Goal: Task Accomplishment & Management: Manage account settings

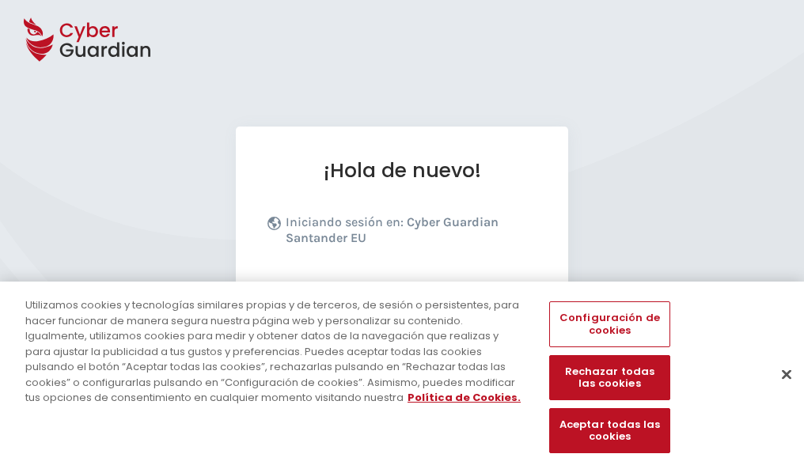
scroll to position [194, 0]
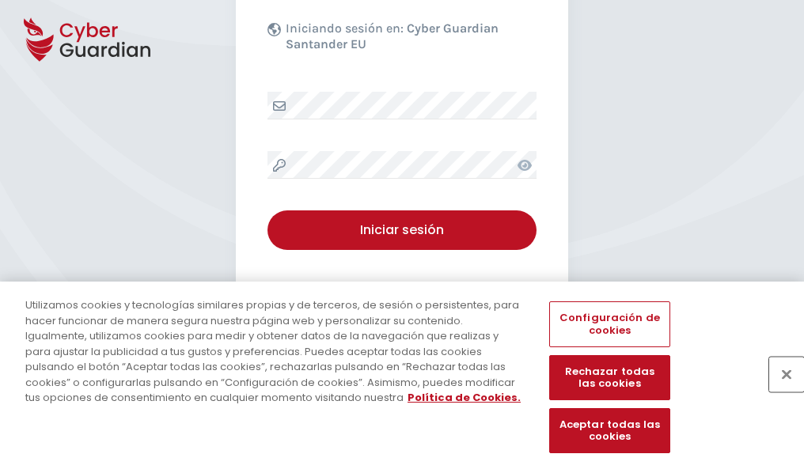
click at [779, 391] on button "Cerrar" at bounding box center [786, 374] width 35 height 35
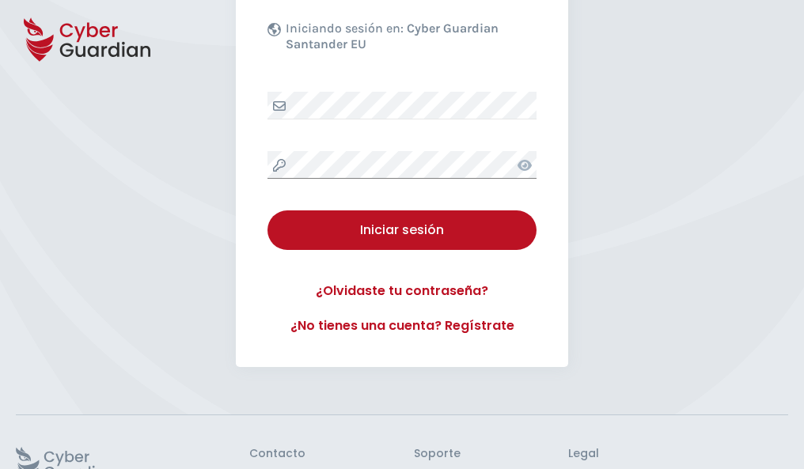
scroll to position [308, 0]
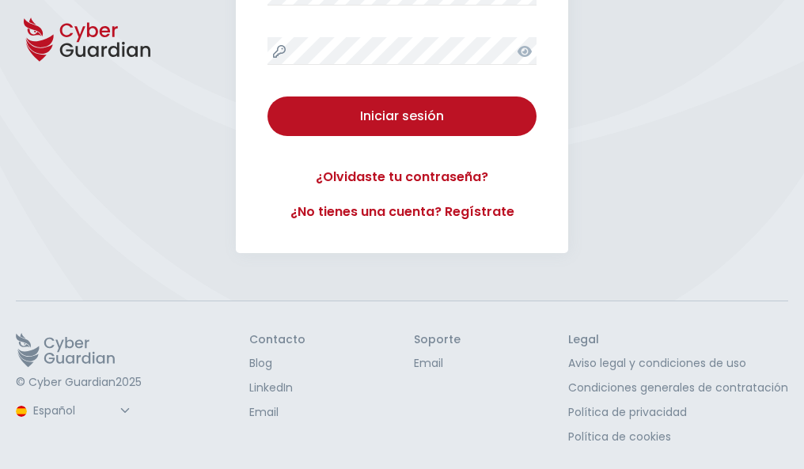
click at [268, 97] on button "Iniciar sesión" at bounding box center [402, 117] width 269 height 40
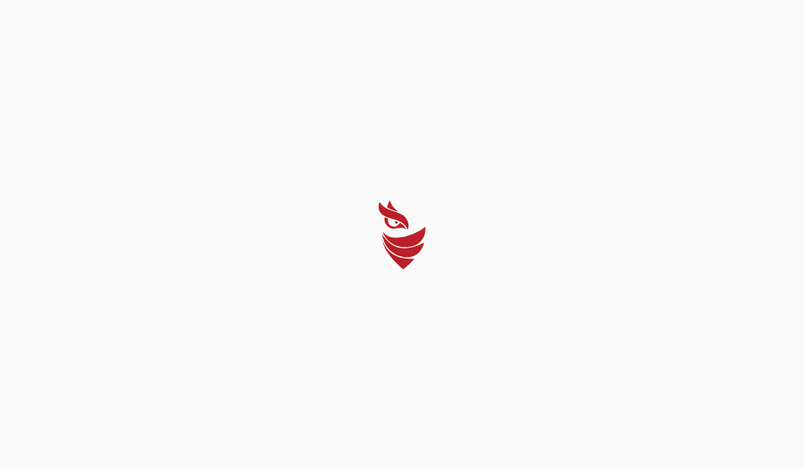
scroll to position [0, 0]
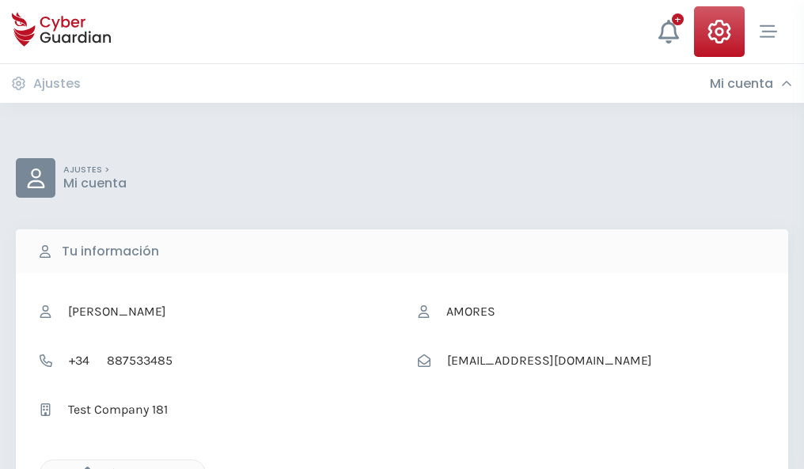
click at [83, 468] on icon "button" at bounding box center [83, 473] width 13 height 13
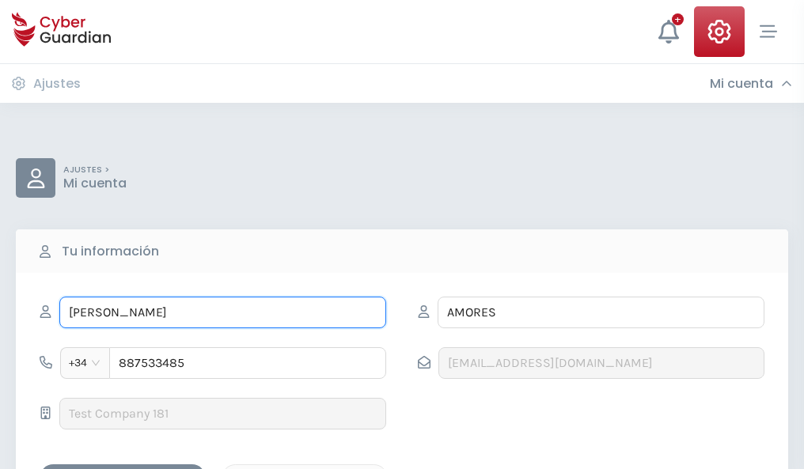
click at [222, 313] on input "ADELINA" at bounding box center [222, 313] width 327 height 32
type input "A"
type input "Elisabet"
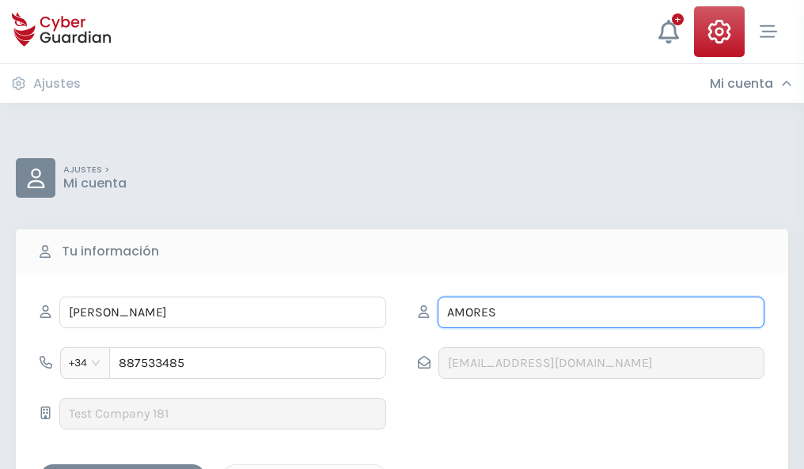
click at [601, 313] on input "AMORES" at bounding box center [601, 313] width 327 height 32
type input "A"
type input "Alcalá"
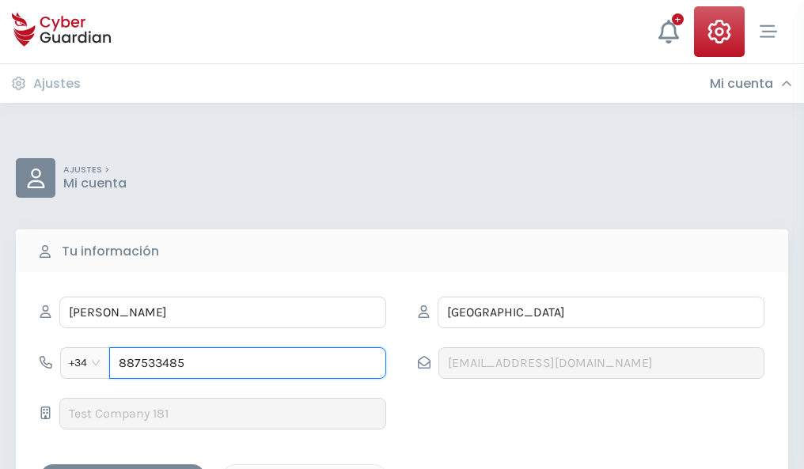
click at [248, 363] on input "887533485" at bounding box center [247, 363] width 277 height 32
type input "8"
type input "880823998"
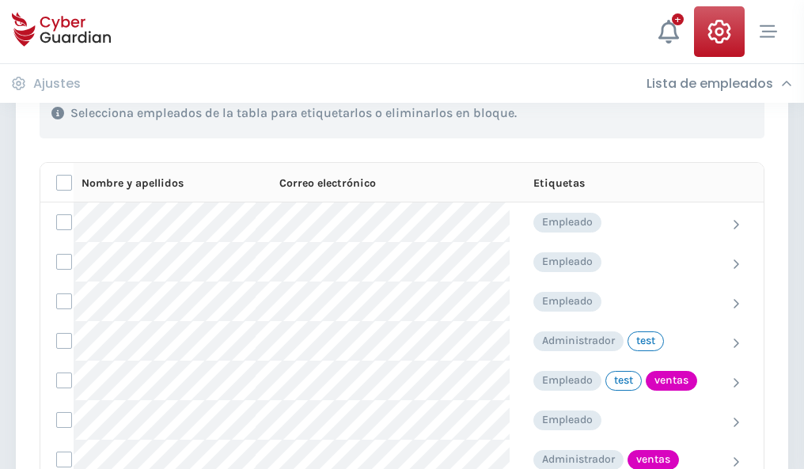
scroll to position [717, 0]
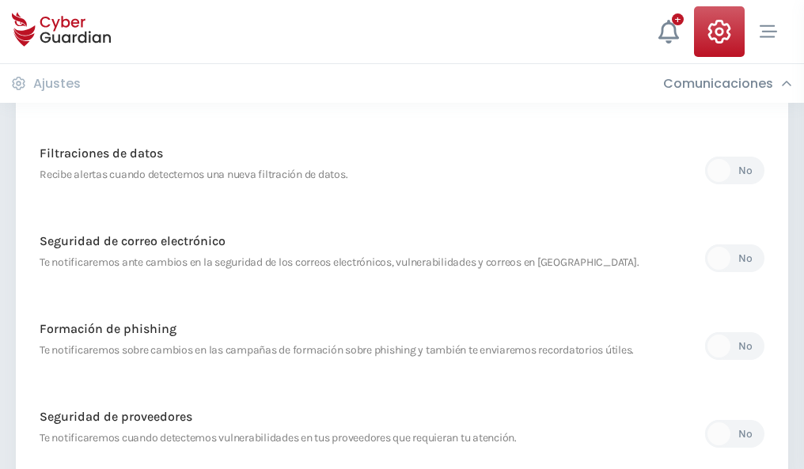
scroll to position [834, 0]
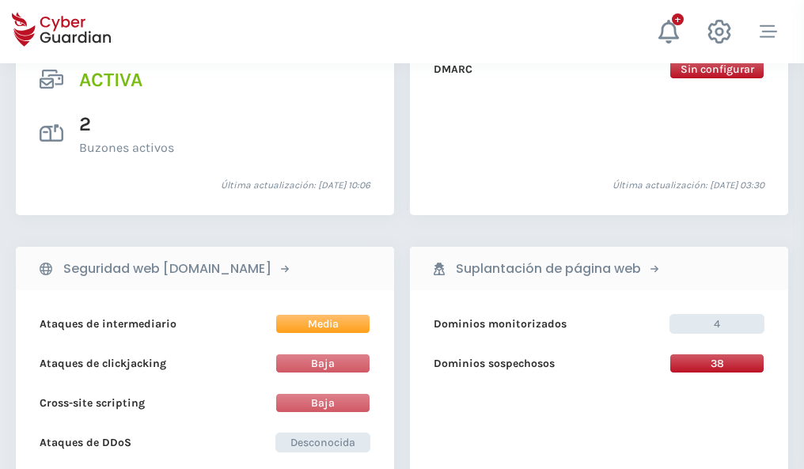
scroll to position [1608, 0]
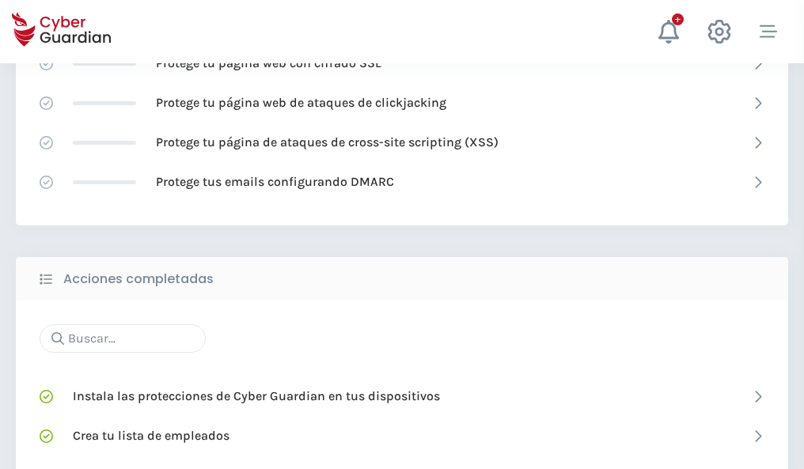
scroll to position [1054, 0]
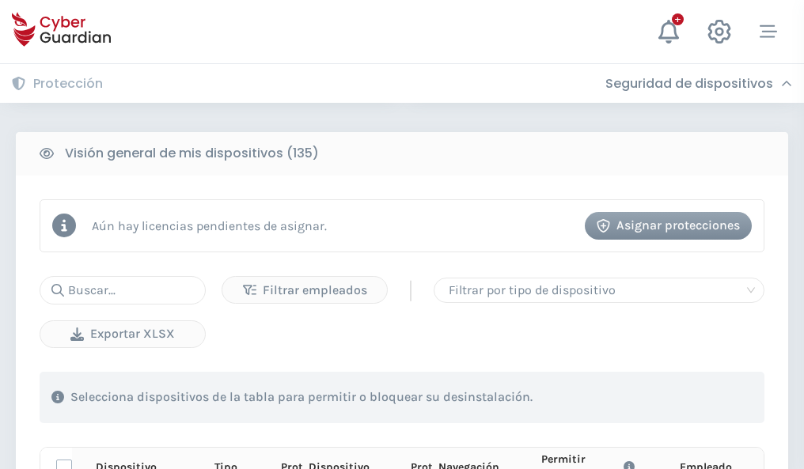
scroll to position [1399, 0]
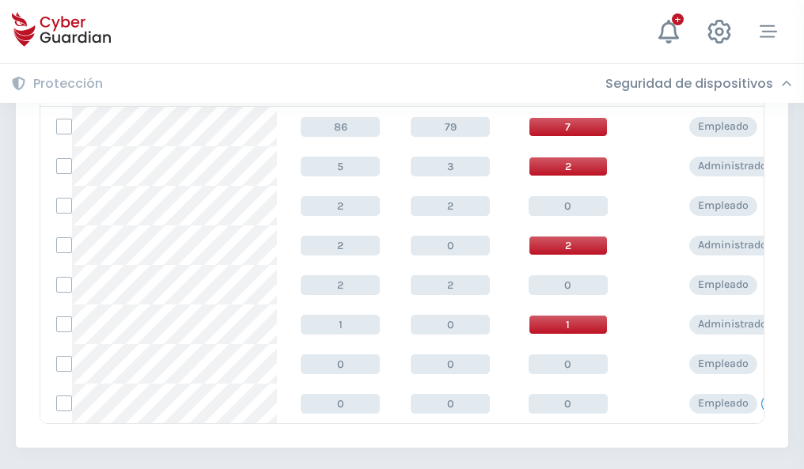
scroll to position [735, 0]
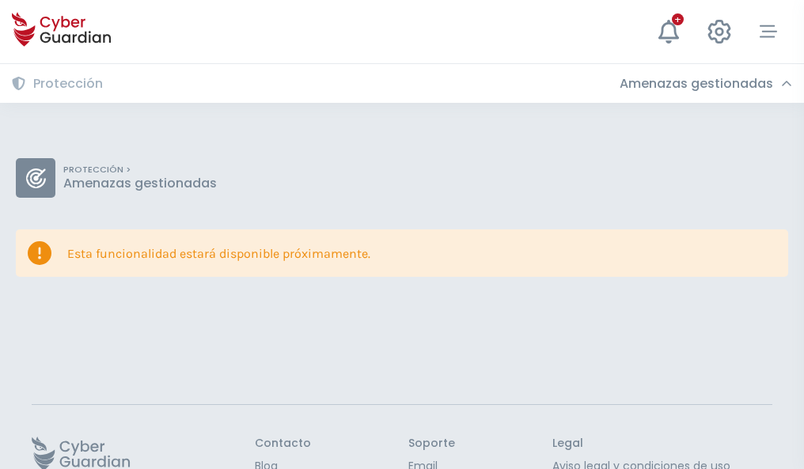
scroll to position [103, 0]
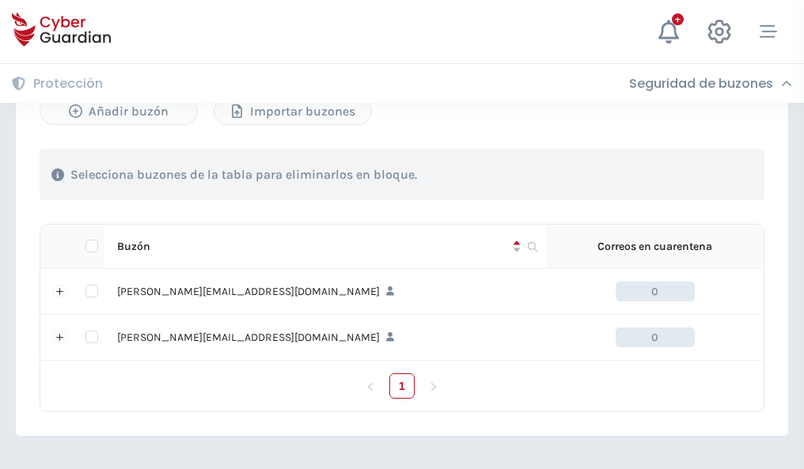
scroll to position [688, 0]
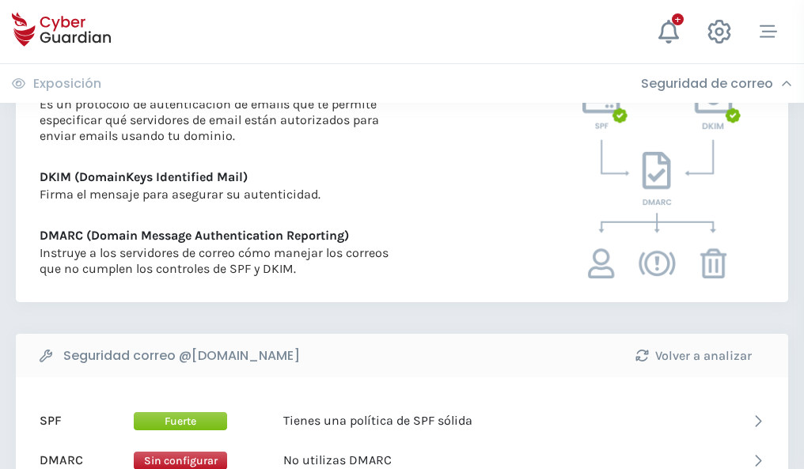
scroll to position [854, 0]
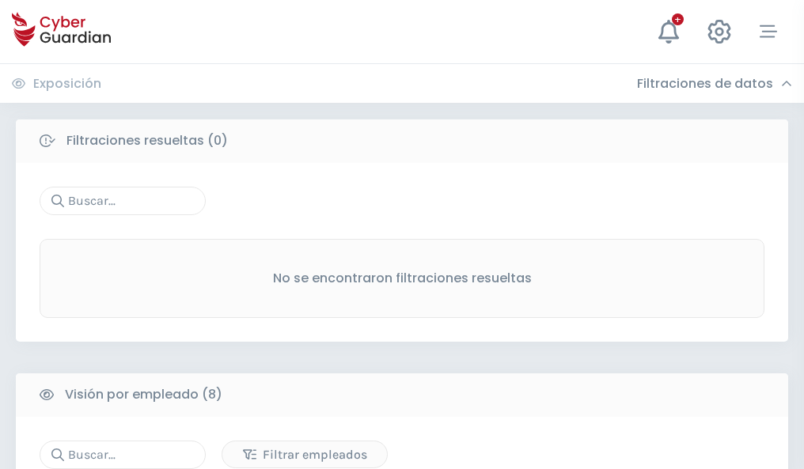
scroll to position [1349, 0]
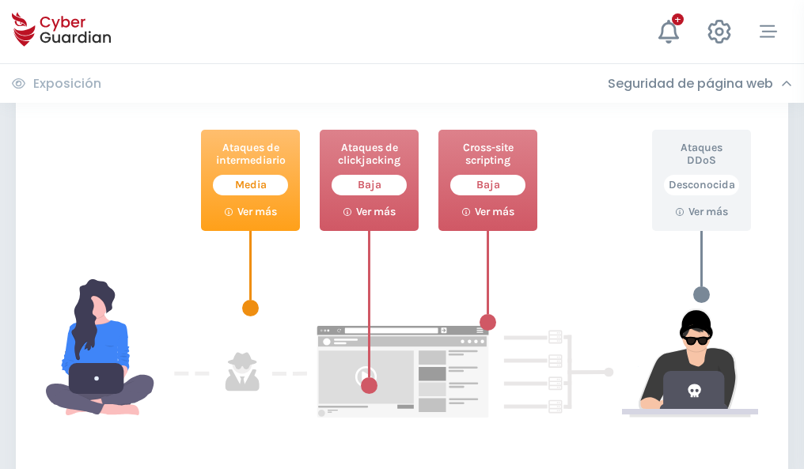
scroll to position [862, 0]
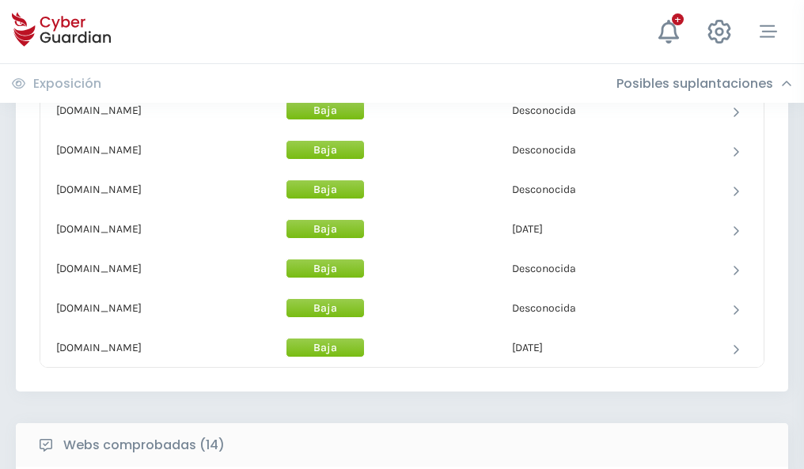
scroll to position [1544, 0]
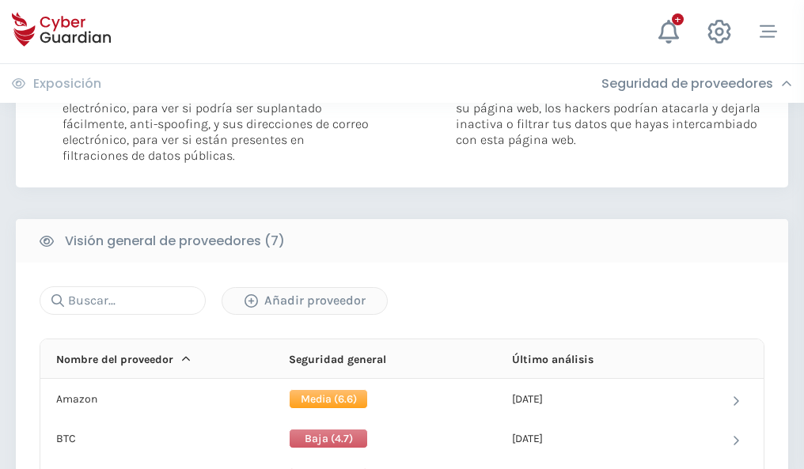
scroll to position [1060, 0]
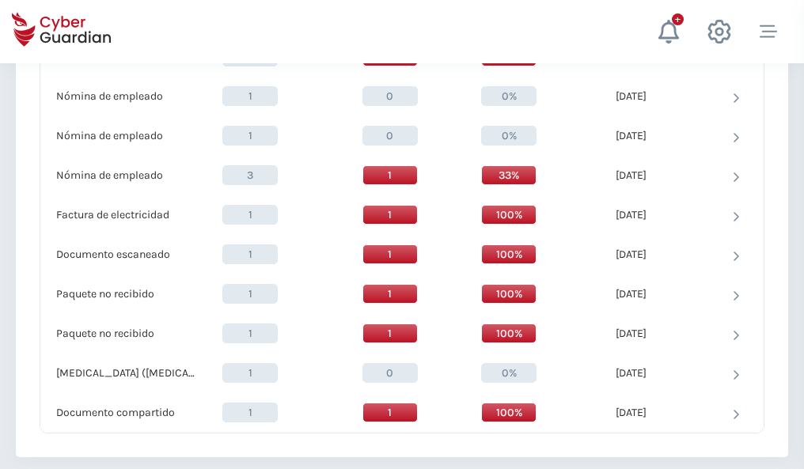
scroll to position [1641, 0]
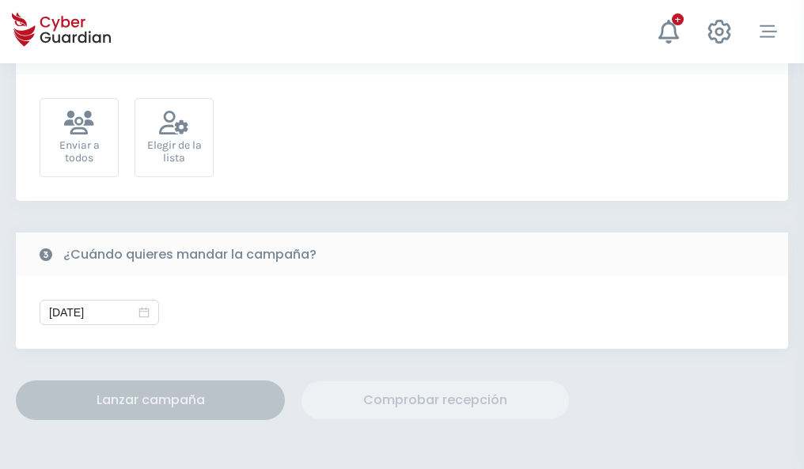
scroll to position [579, 0]
